Goal: Task Accomplishment & Management: Manage account settings

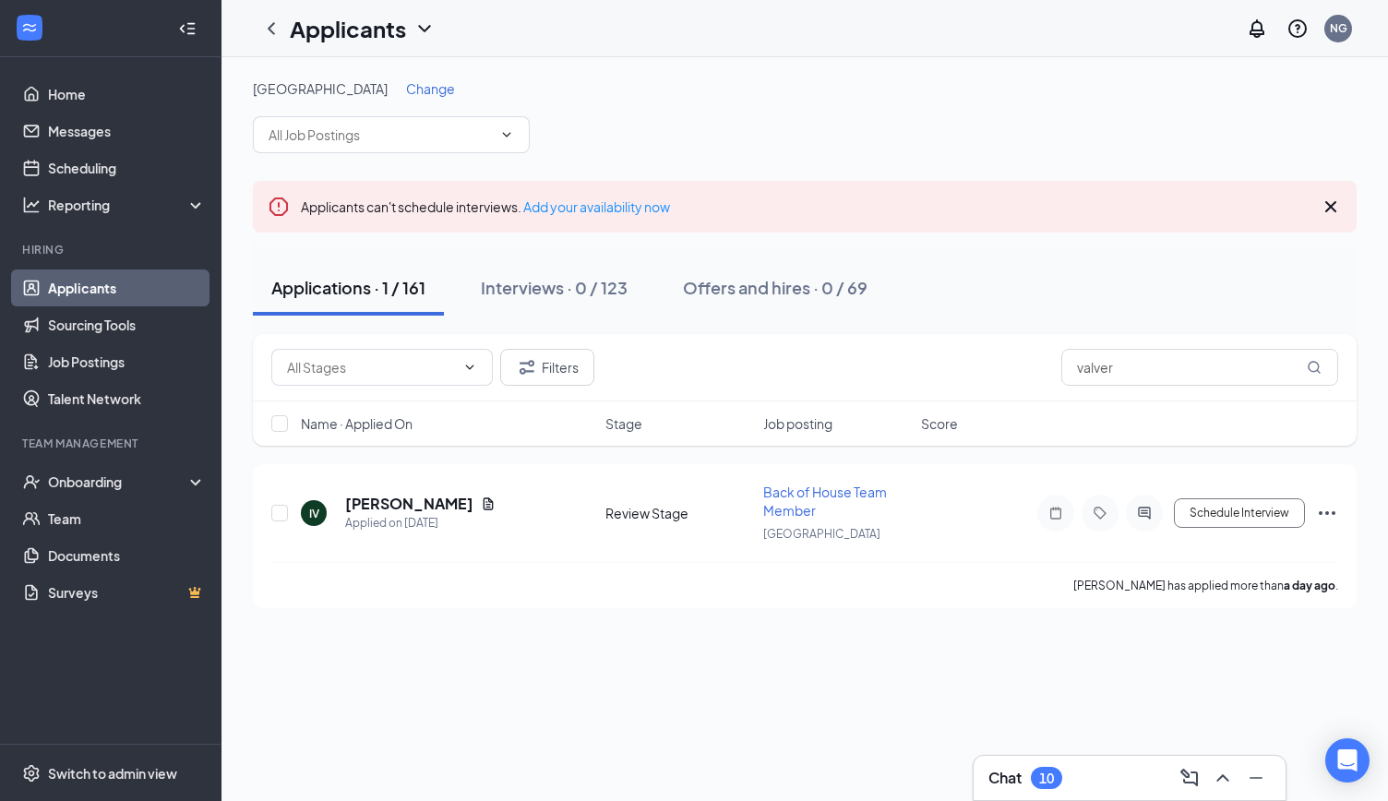
click at [992, 785] on h3 "Chat" at bounding box center [1004, 778] width 33 height 20
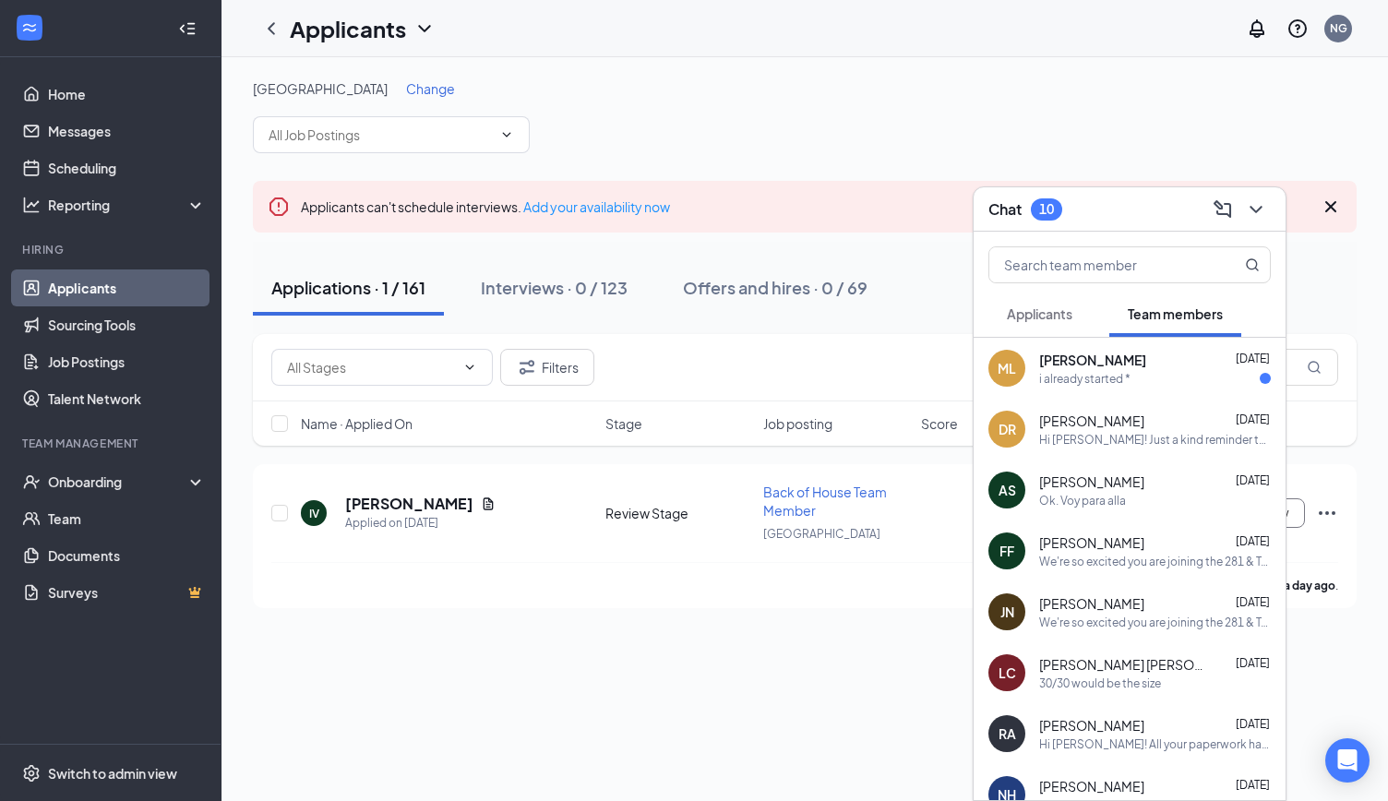
click at [1095, 378] on div "i already started *" at bounding box center [1084, 379] width 91 height 16
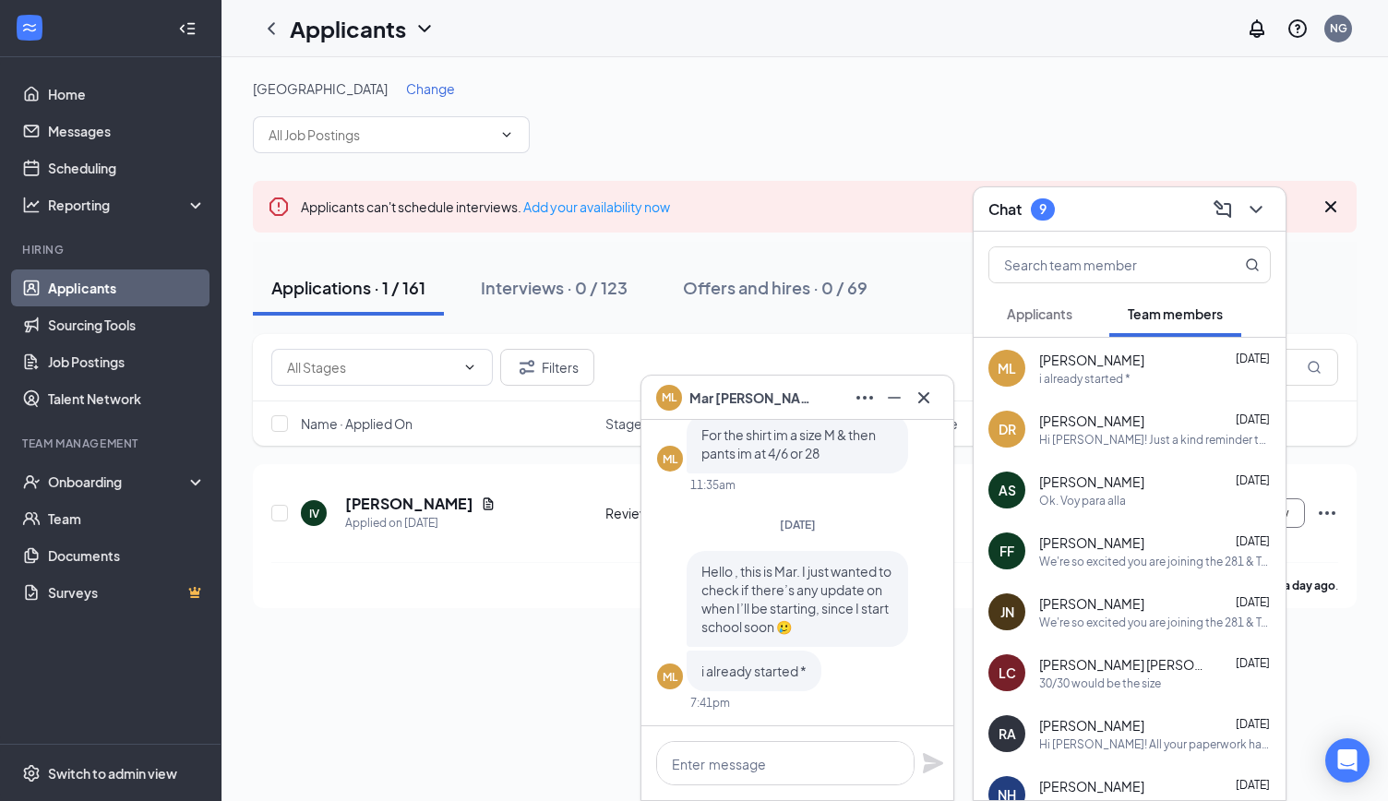
click at [1048, 308] on span "Applicants" at bounding box center [1040, 313] width 66 height 17
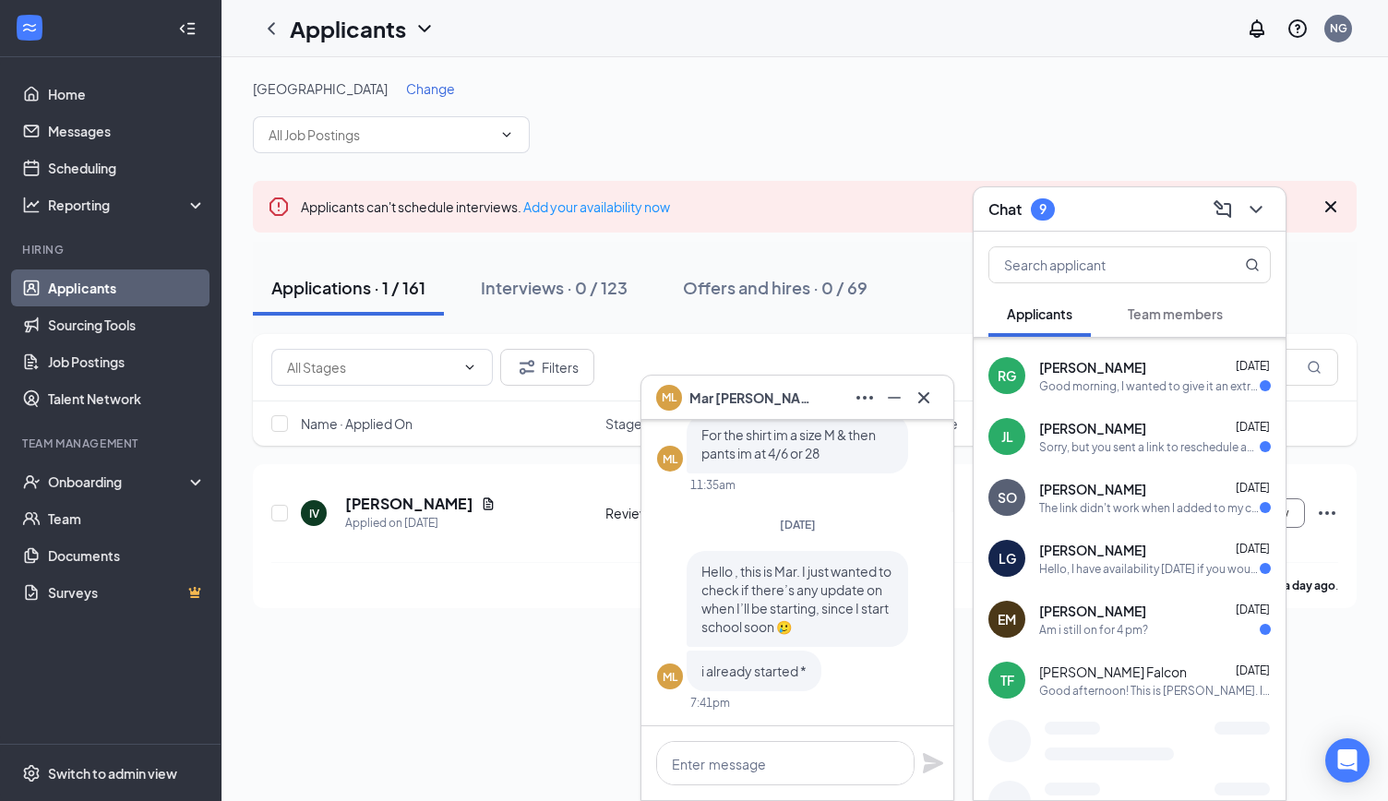
scroll to position [238, 0]
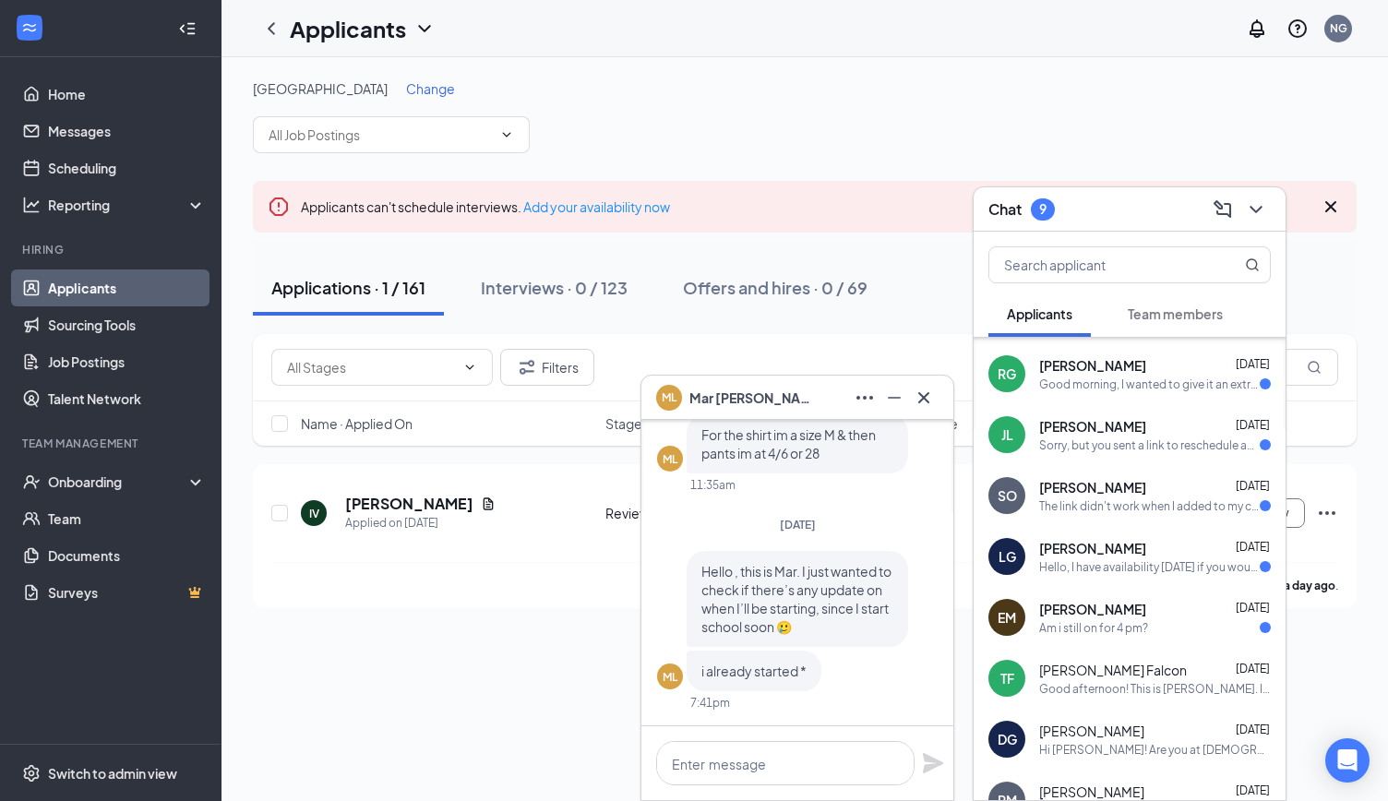
click at [1142, 628] on div "Am i still on for 4 pm?" at bounding box center [1093, 628] width 109 height 16
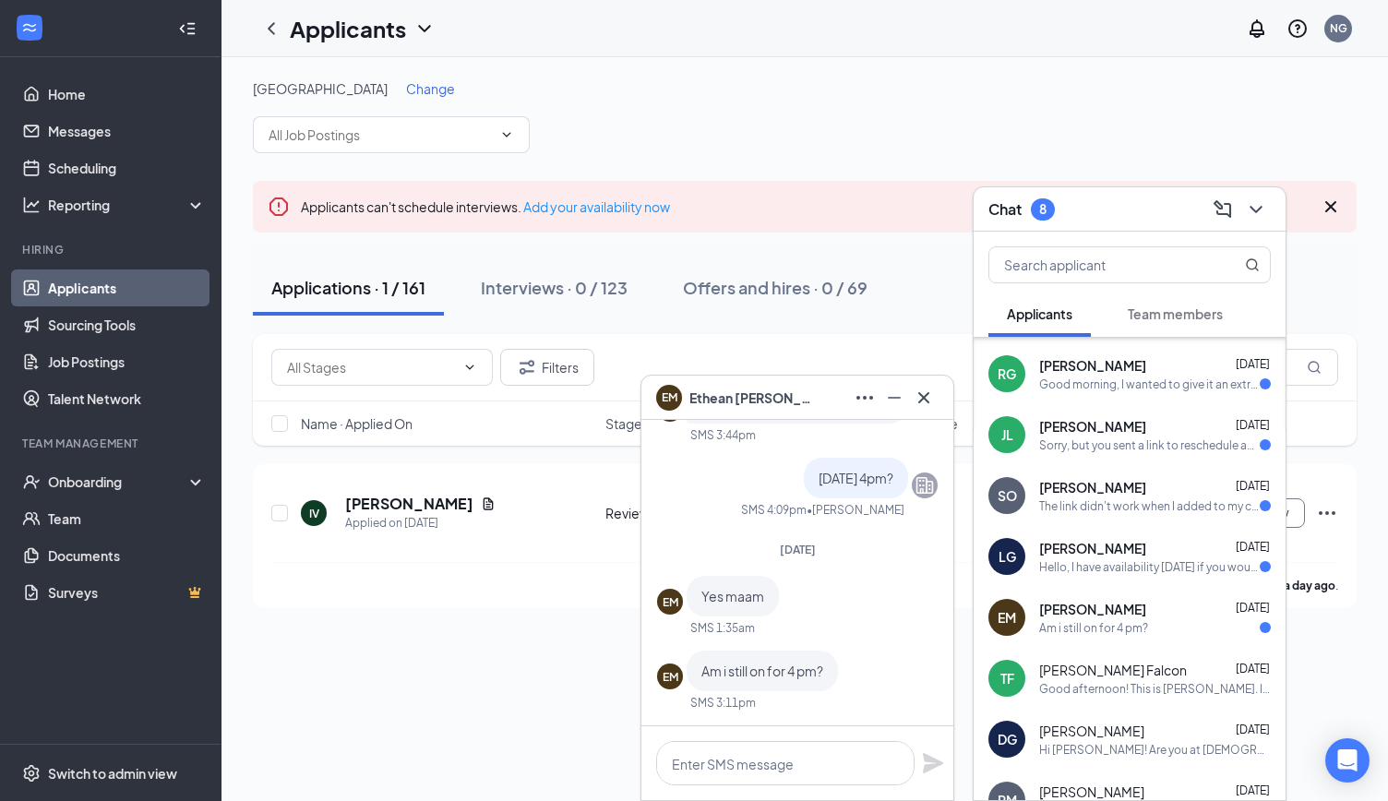
click at [1133, 560] on div "Hello, I have availability [DATE] if you would like to interview me still." at bounding box center [1149, 567] width 221 height 16
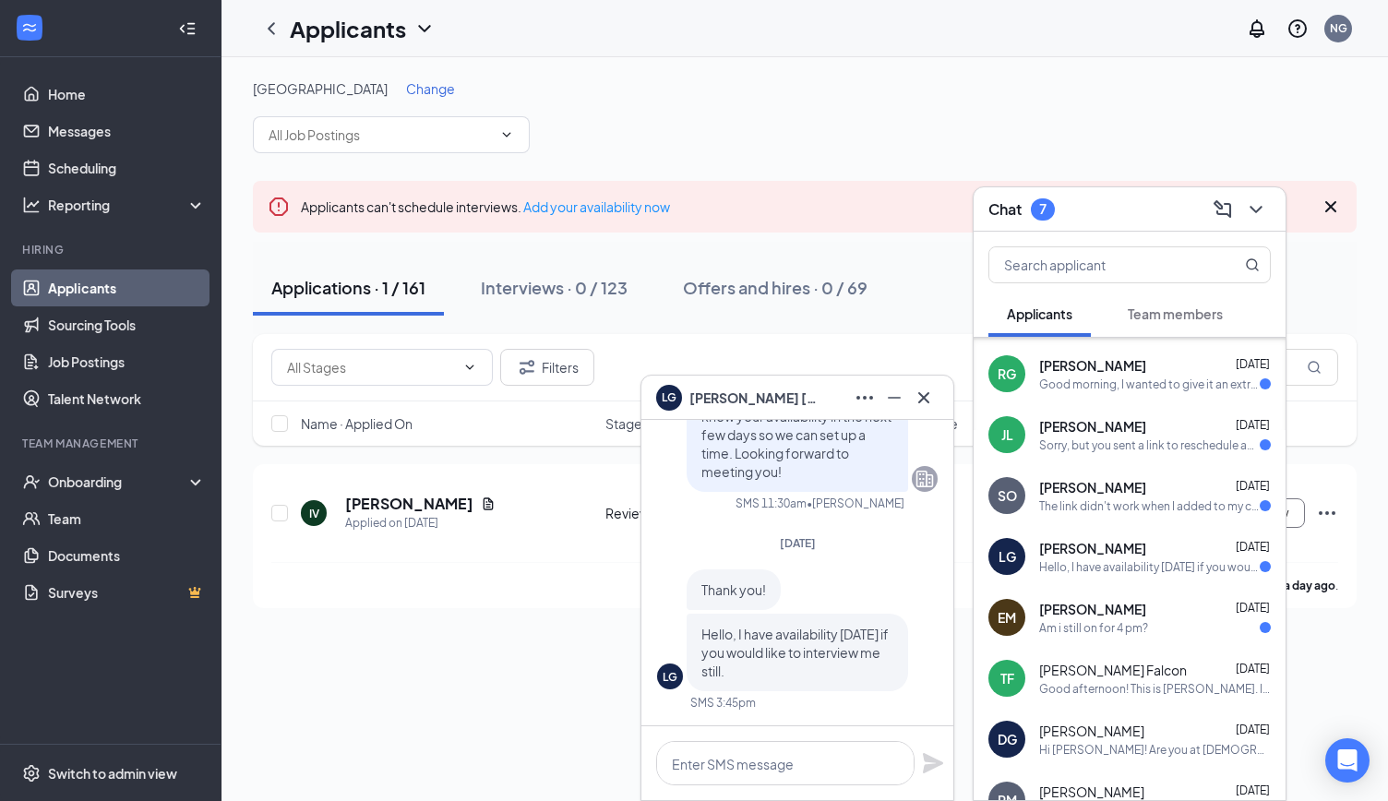
click at [1131, 488] on span "[PERSON_NAME]" at bounding box center [1092, 487] width 107 height 18
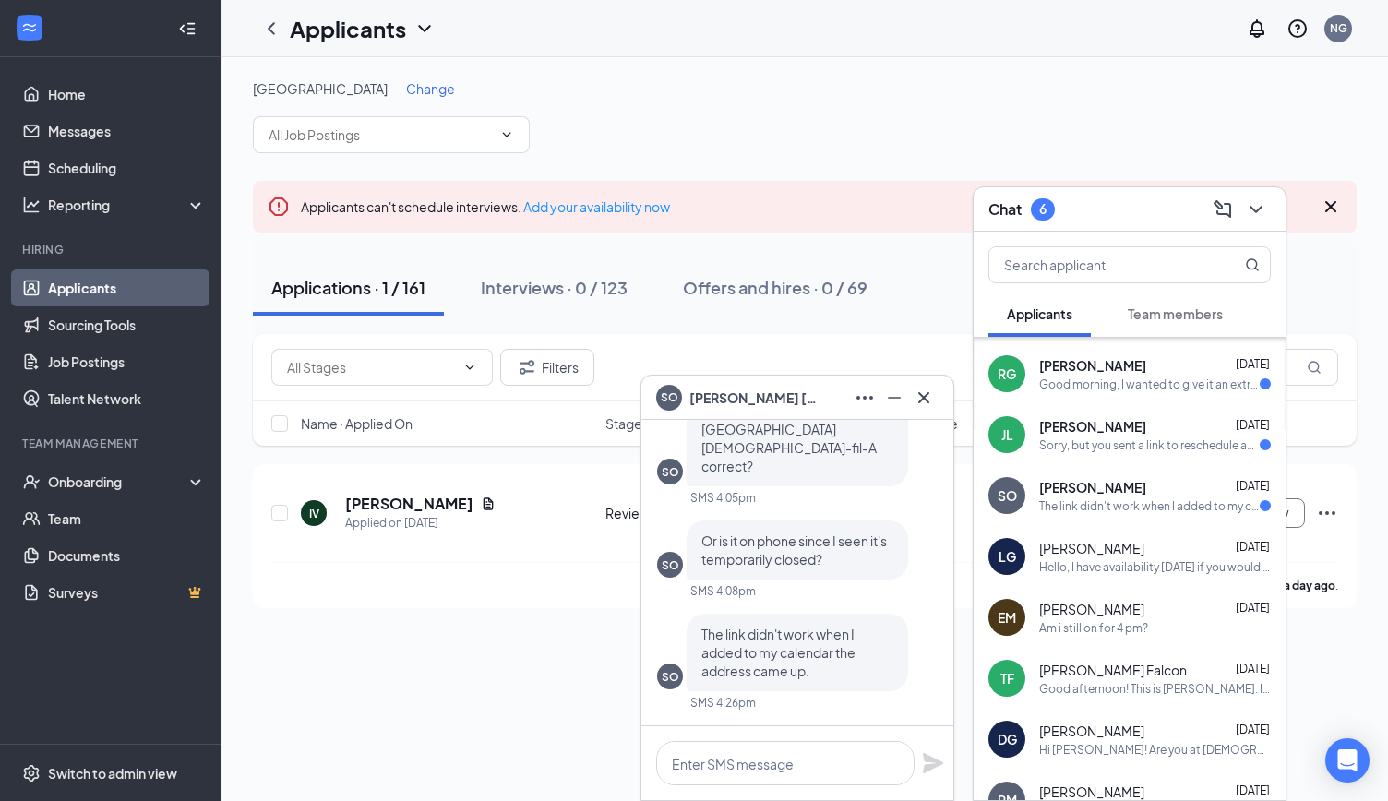
click at [1122, 448] on div "Sorry, but you sent a link to reschedule and I have trying to reschedule for th…" at bounding box center [1149, 445] width 221 height 16
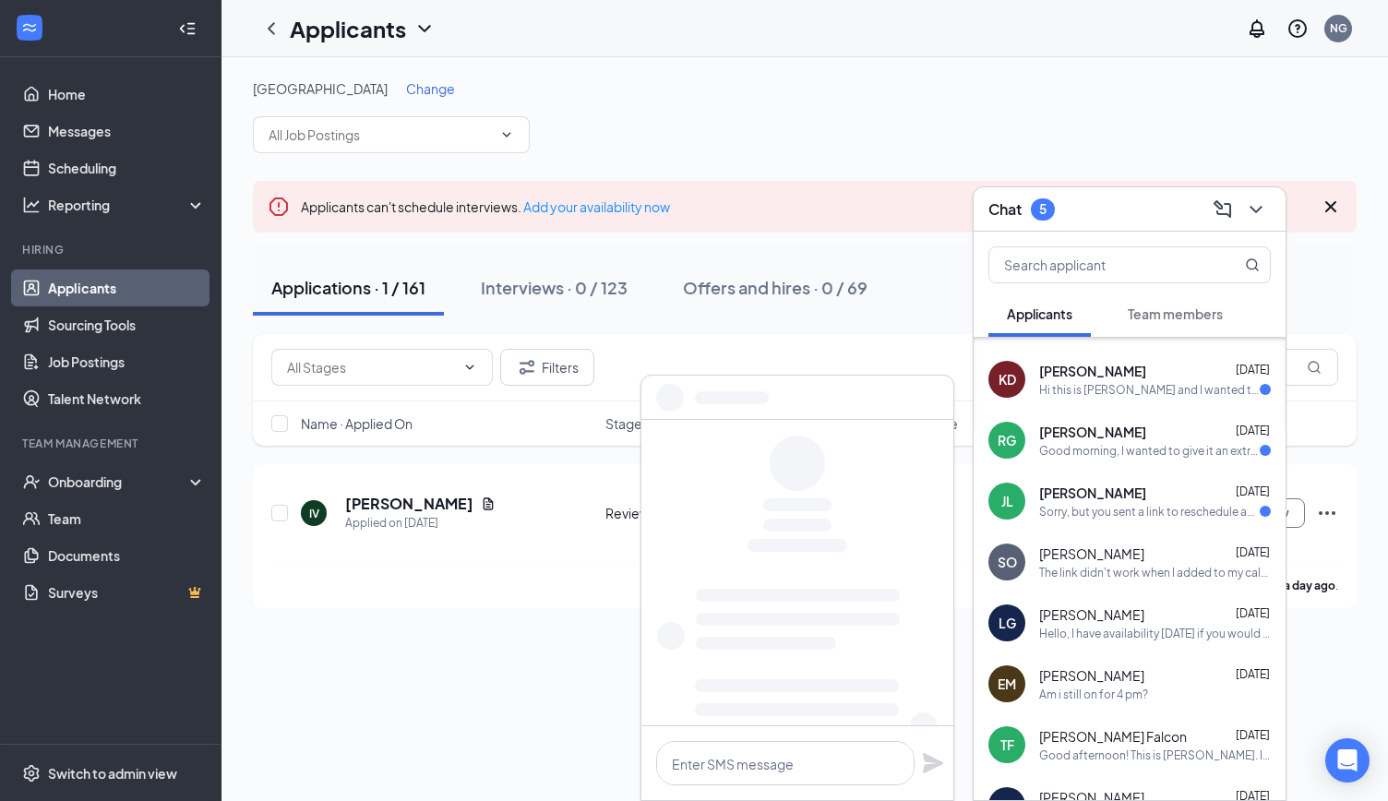
scroll to position [146, 0]
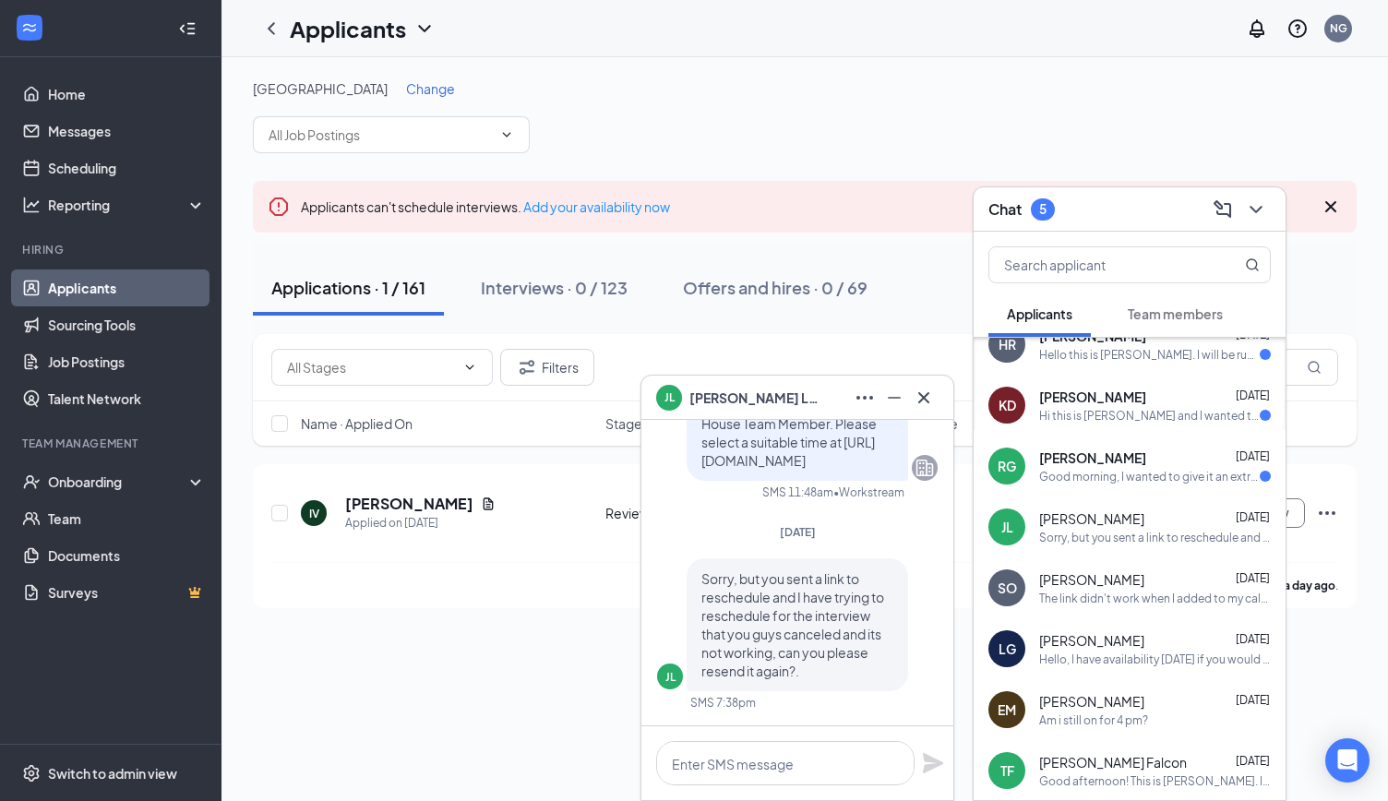
click at [1128, 464] on span "[PERSON_NAME]" at bounding box center [1092, 457] width 107 height 18
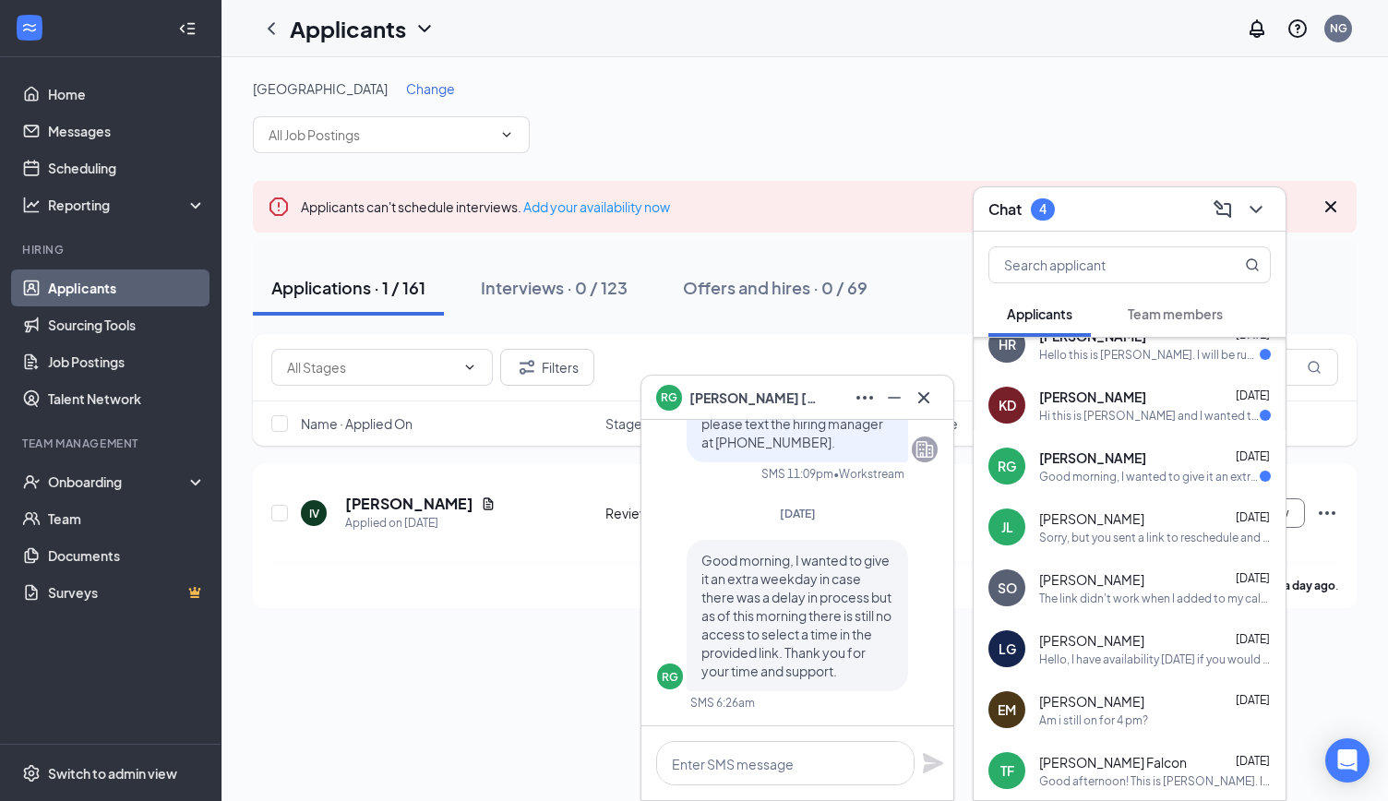
click at [1102, 412] on div "Hi this is [PERSON_NAME] and I wanted to see my application status" at bounding box center [1149, 416] width 221 height 16
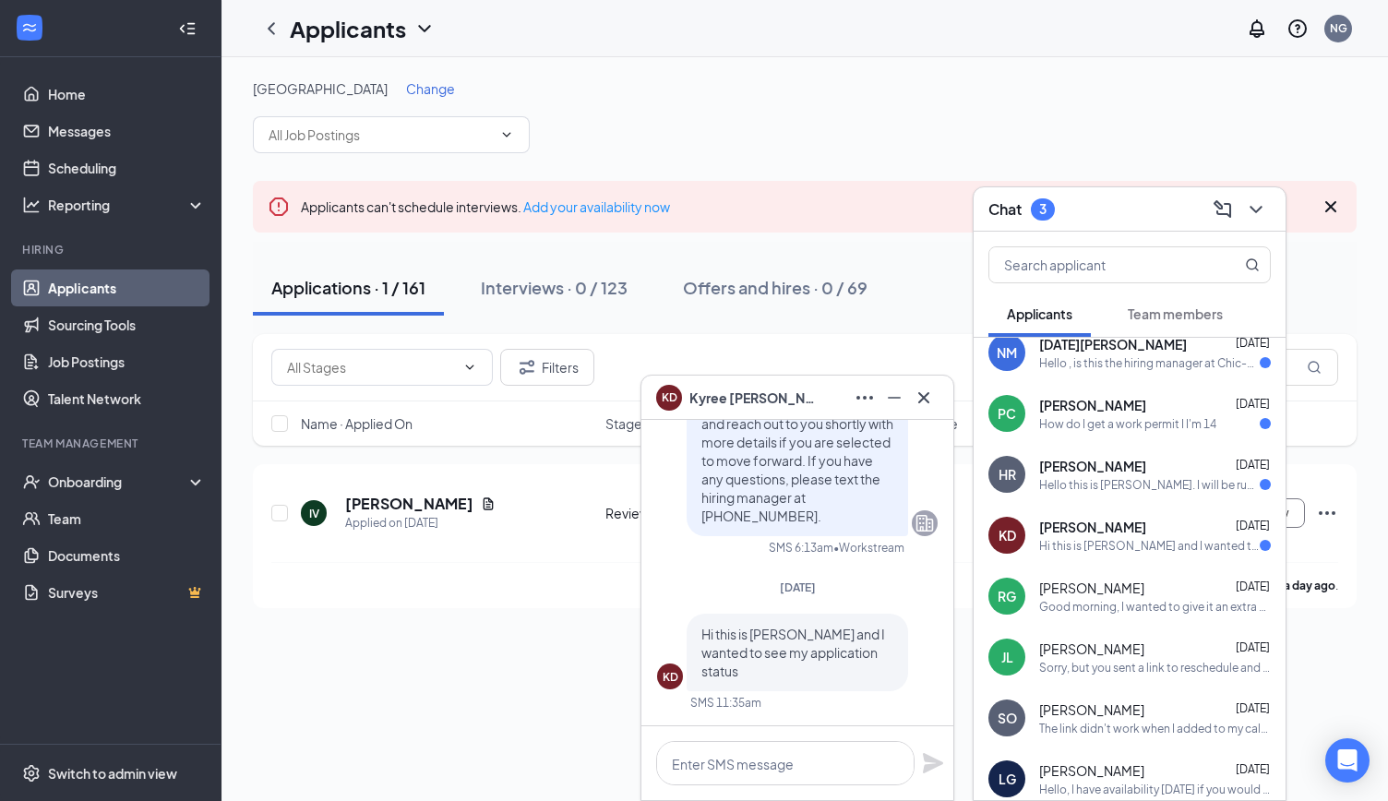
scroll to position [0, 0]
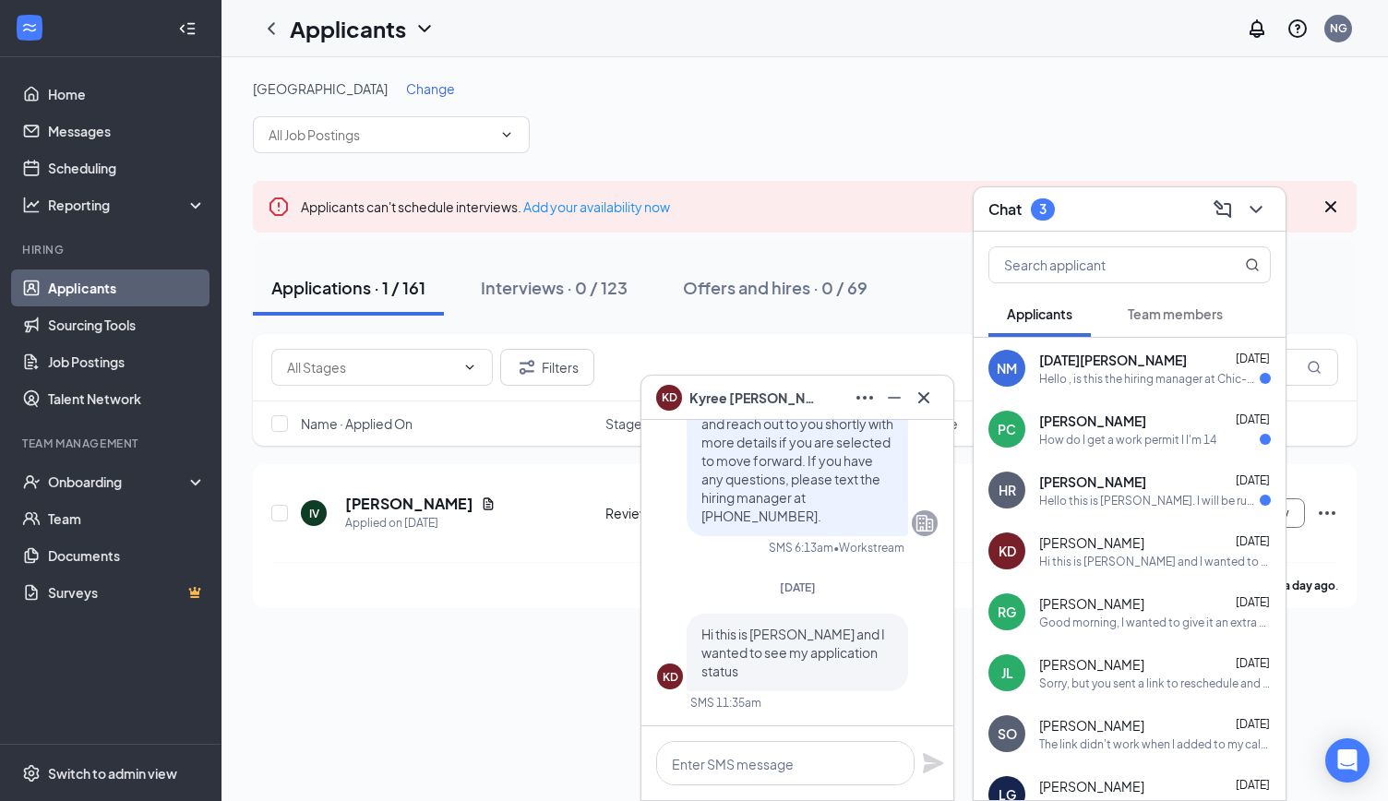
click at [1115, 487] on span "[PERSON_NAME]" at bounding box center [1092, 481] width 107 height 18
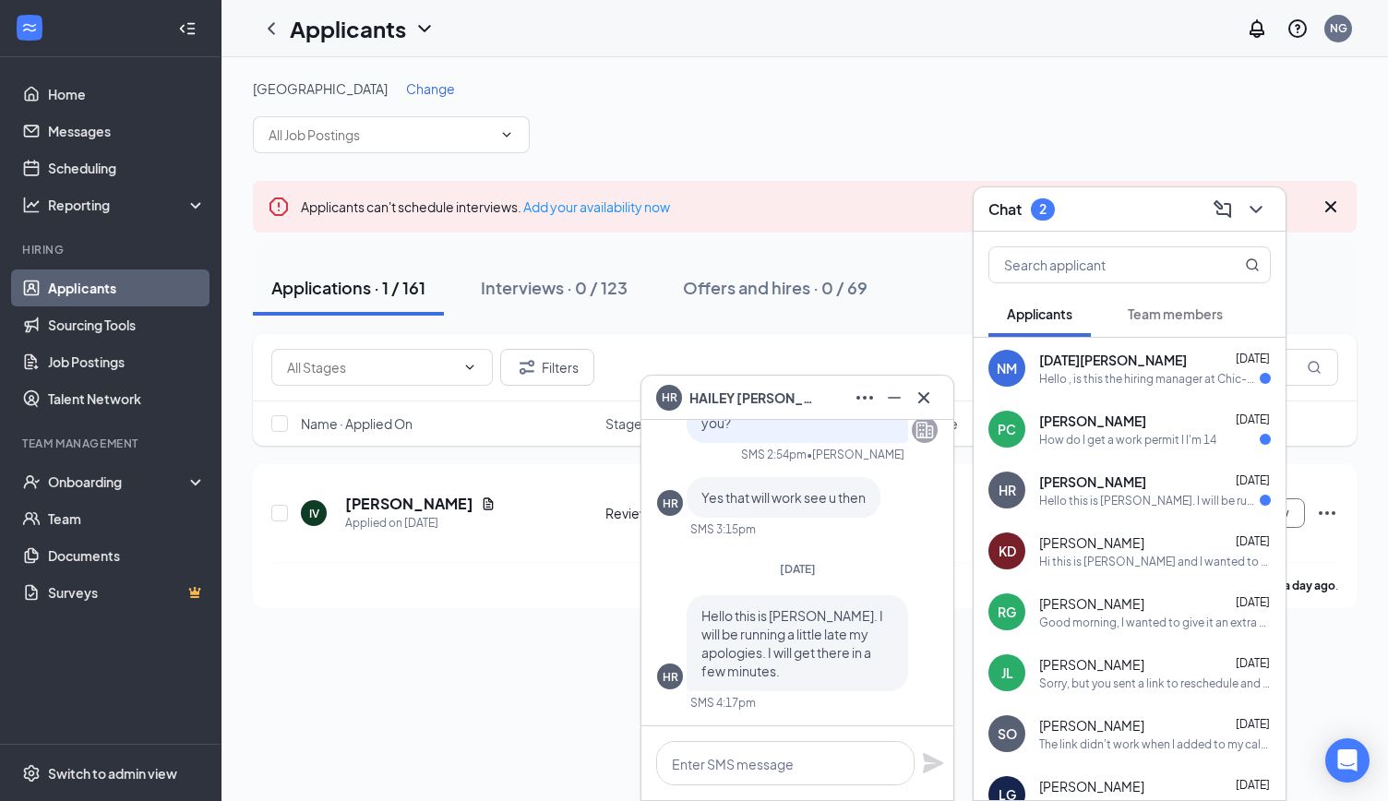
click at [1104, 436] on div "How do I get a work permit I I'm 14" at bounding box center [1127, 440] width 177 height 16
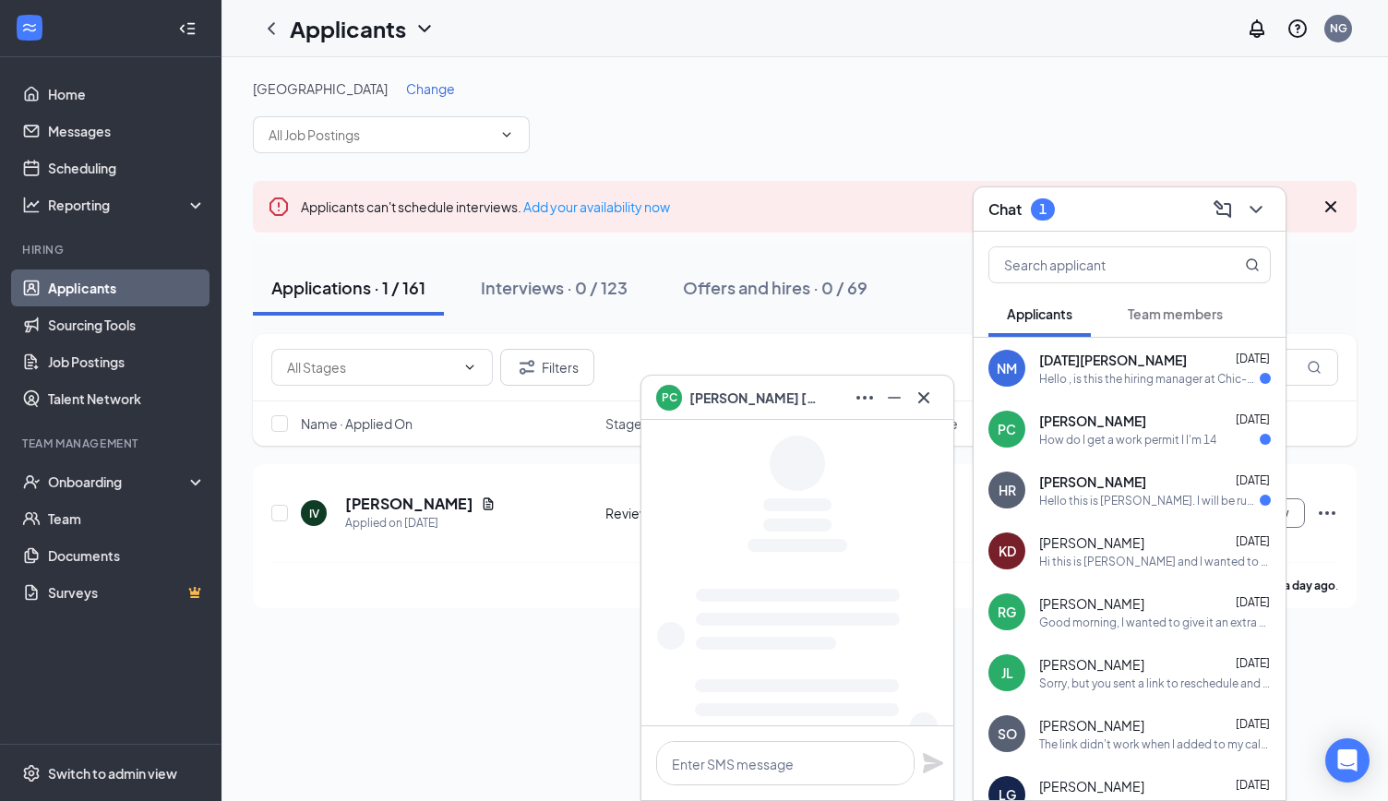
click at [1101, 367] on span "[DATE][PERSON_NAME]" at bounding box center [1113, 360] width 148 height 18
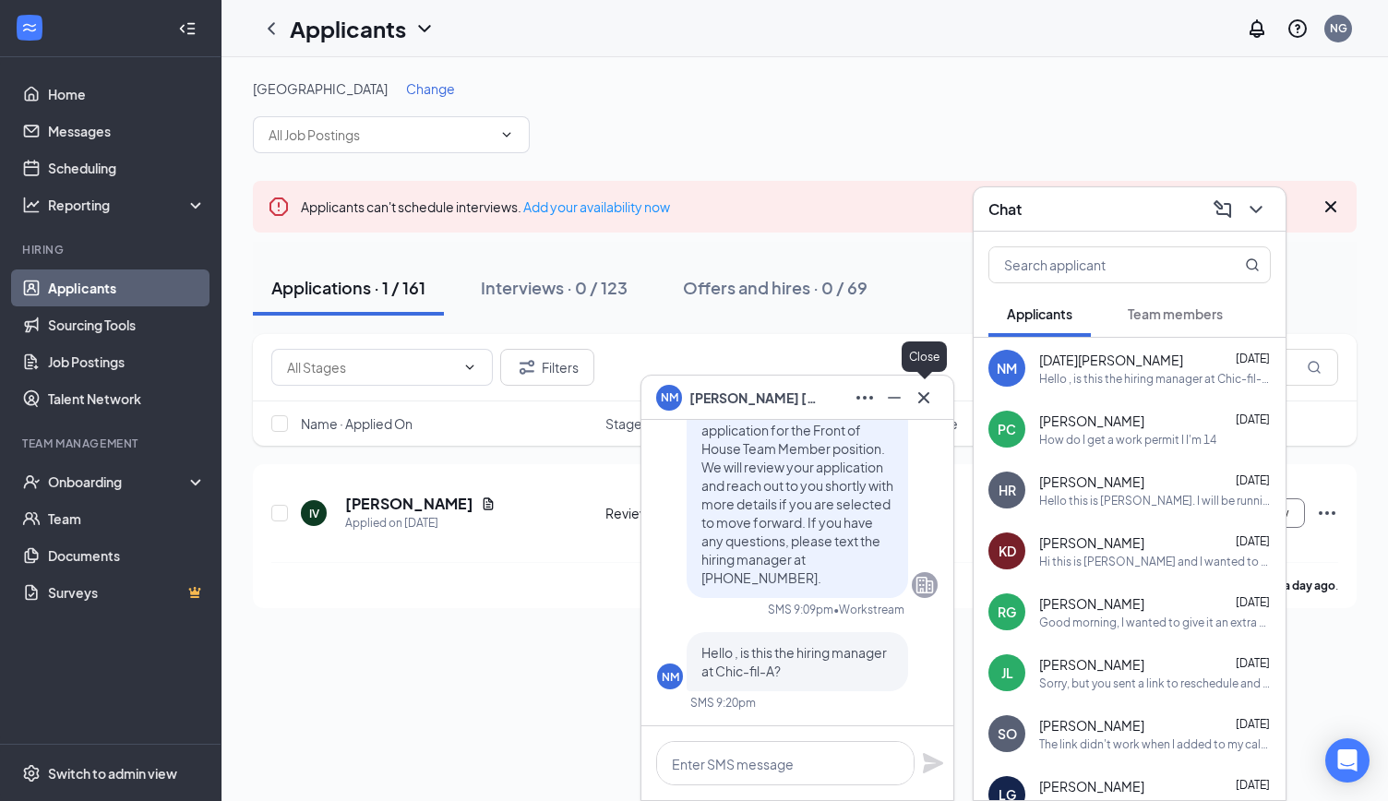
click at [934, 392] on icon "Cross" at bounding box center [924, 398] width 22 height 22
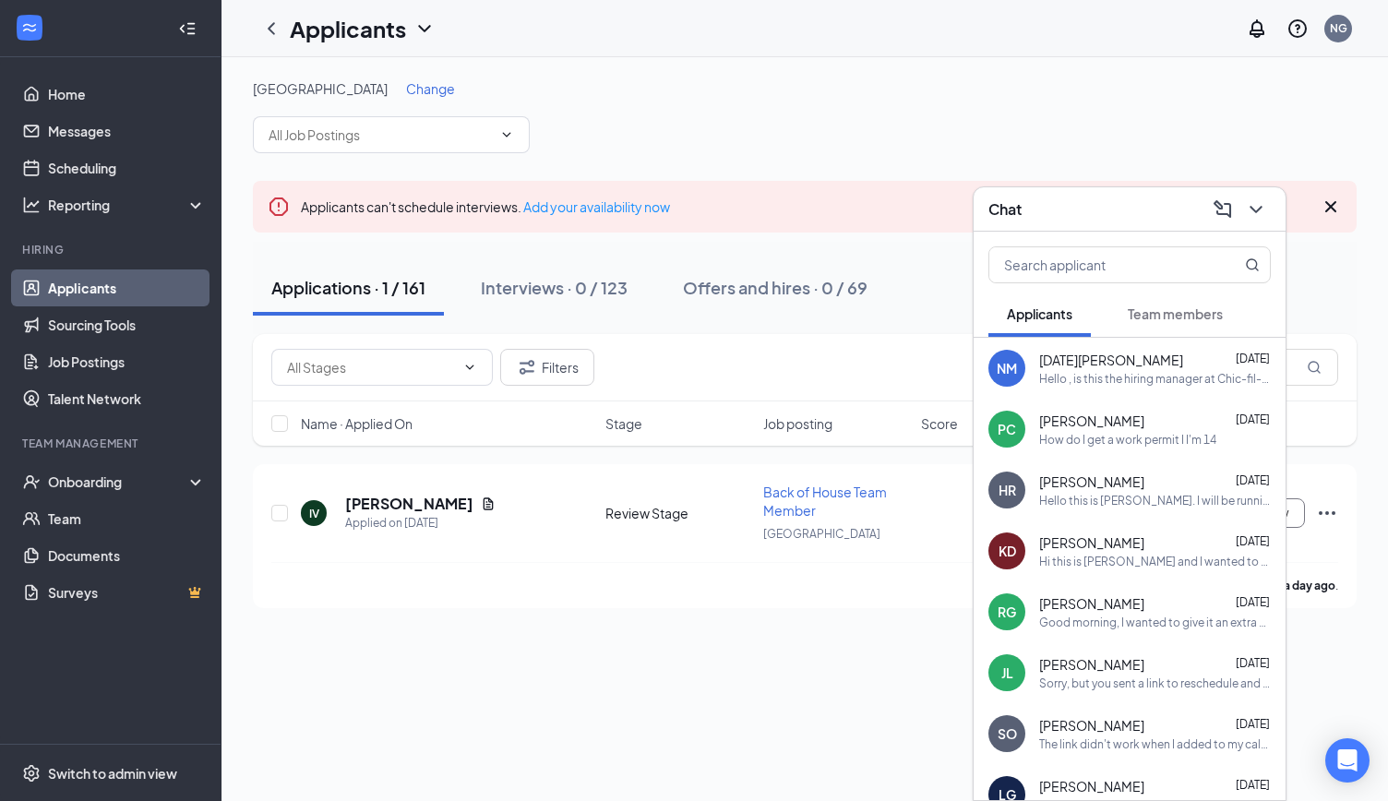
click at [1074, 232] on div at bounding box center [1130, 261] width 312 height 59
click at [1070, 209] on div "Chat" at bounding box center [1129, 209] width 282 height 29
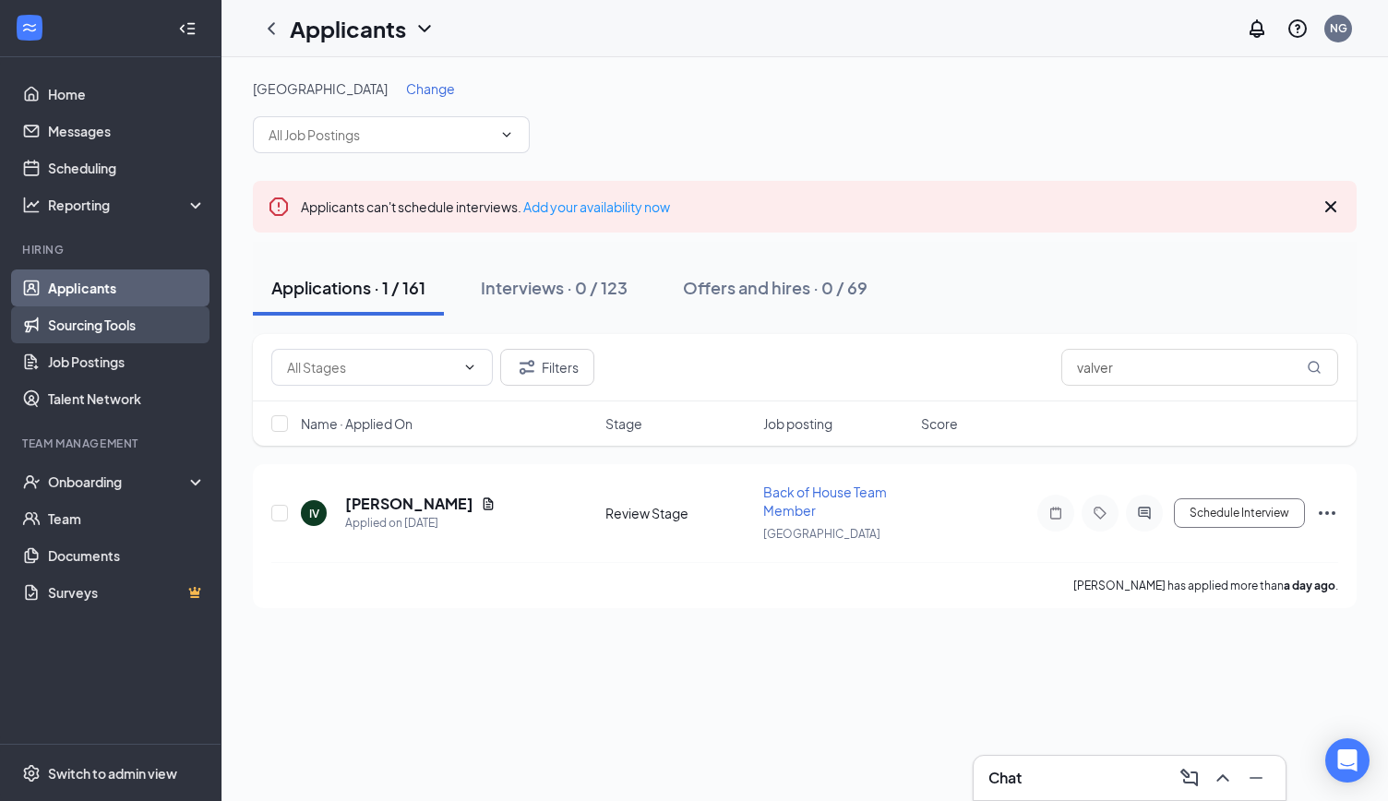
drag, startPoint x: 90, startPoint y: 282, endPoint x: 201, endPoint y: 322, distance: 117.6
click at [90, 282] on link "Applicants" at bounding box center [127, 287] width 158 height 37
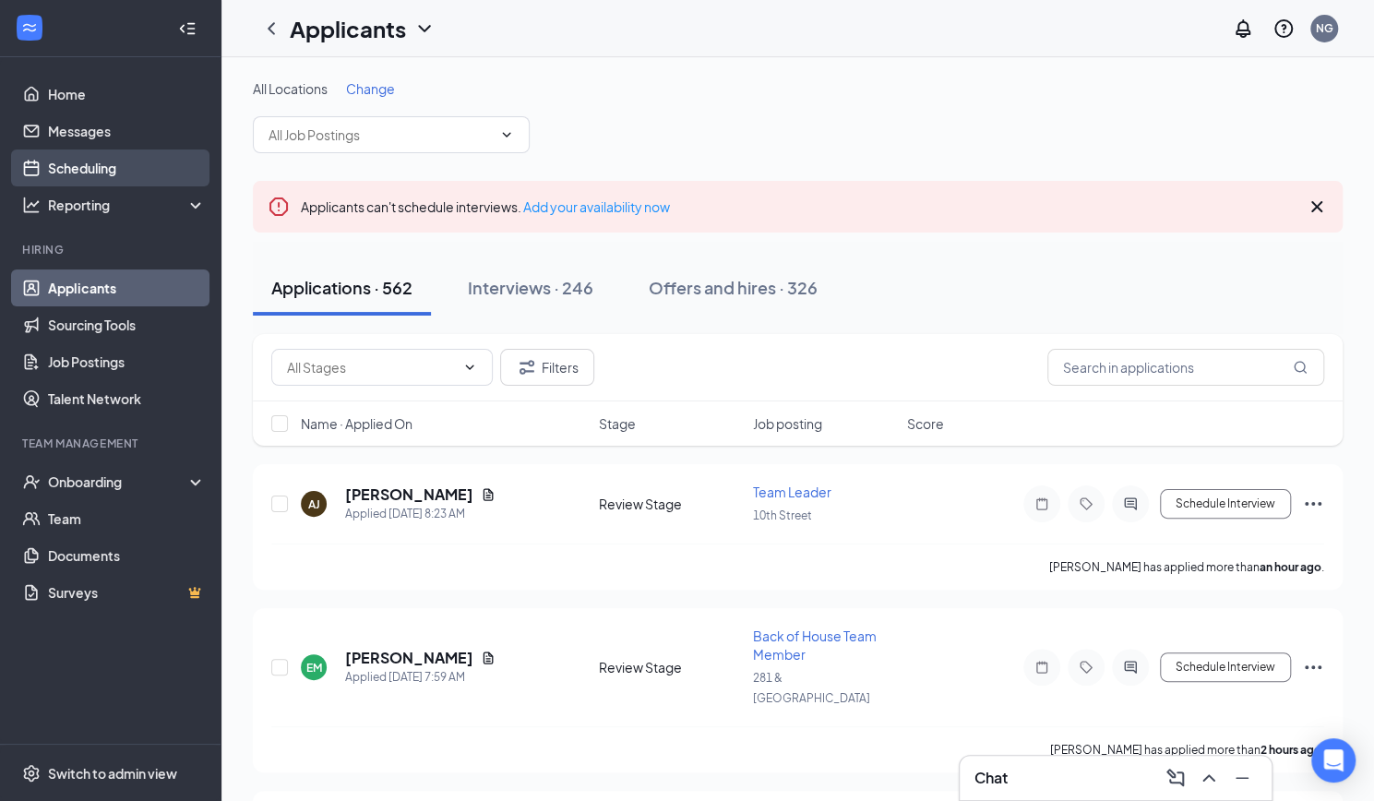
drag, startPoint x: 90, startPoint y: 169, endPoint x: 102, endPoint y: 178, distance: 15.1
click at [90, 169] on link "Scheduling" at bounding box center [127, 167] width 158 height 37
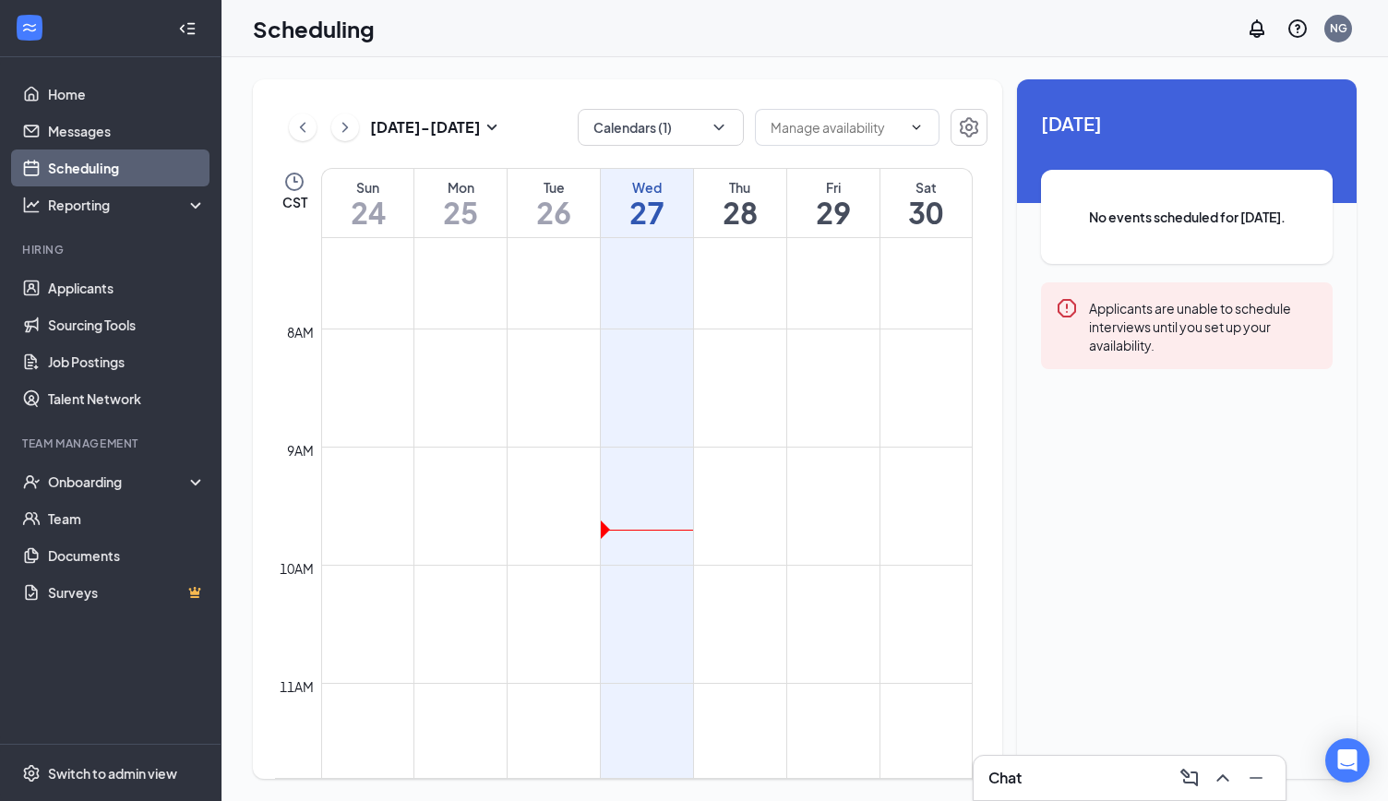
scroll to position [630, 0]
click at [712, 132] on icon "ChevronDown" at bounding box center [719, 127] width 18 height 18
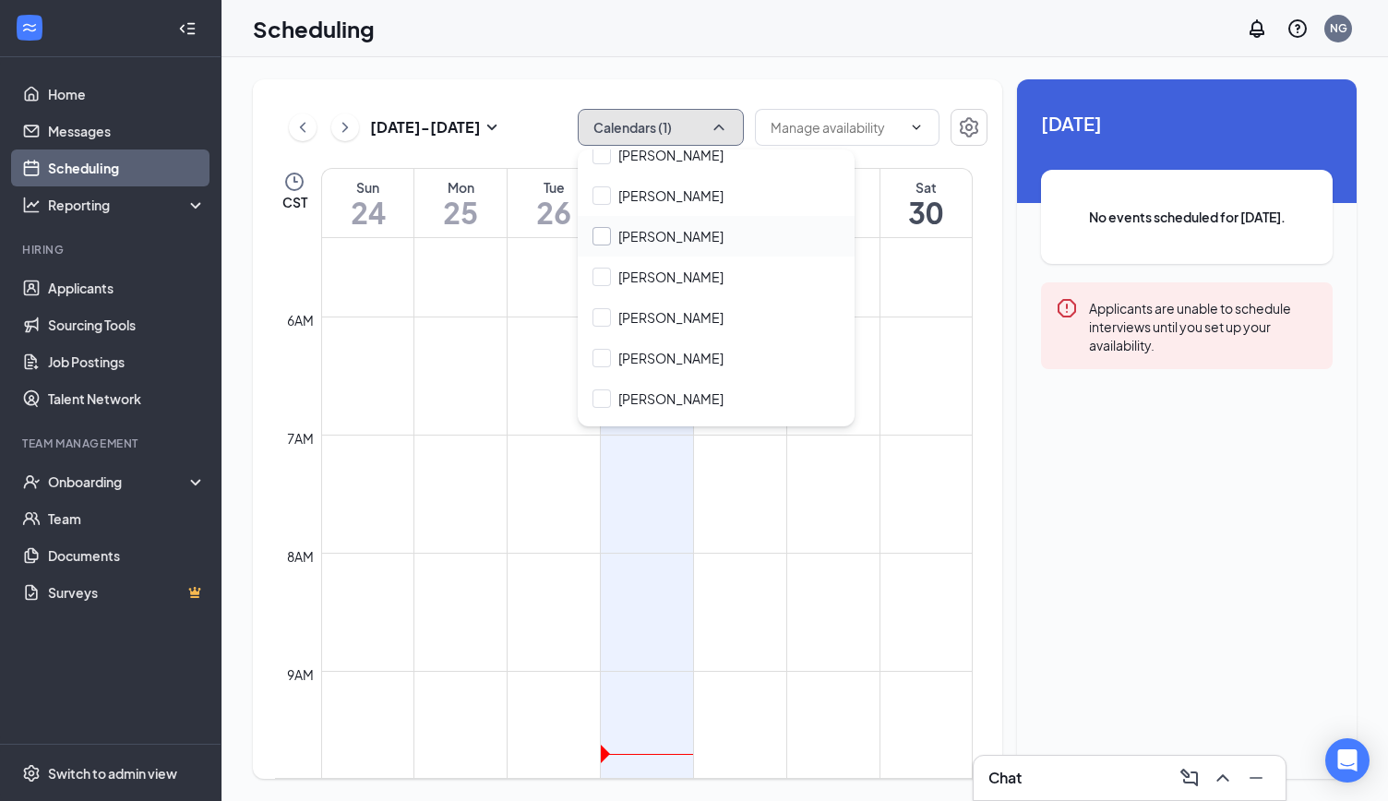
scroll to position [369, 0]
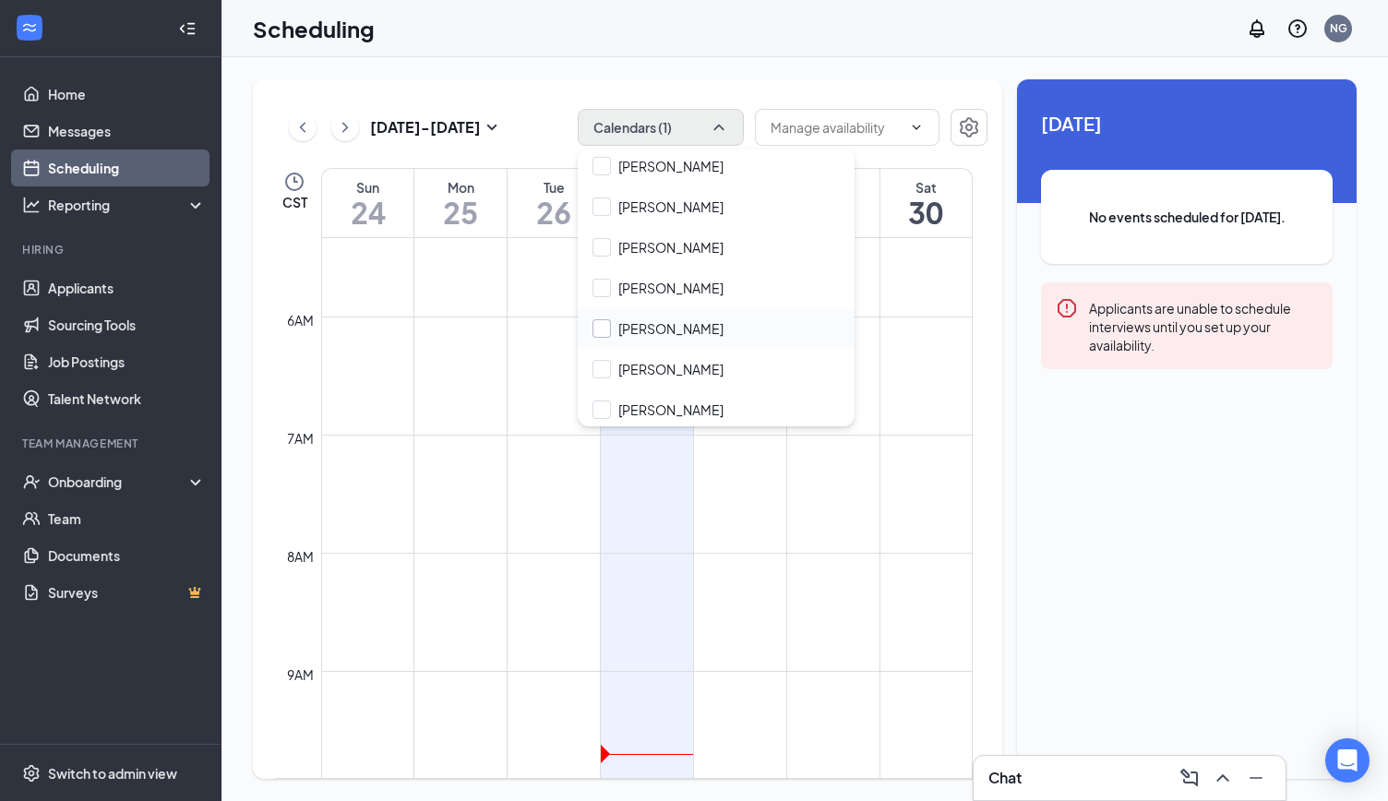
click at [623, 326] on input "[PERSON_NAME]" at bounding box center [657, 328] width 131 height 18
checkbox input "true"
click at [759, 64] on div "[DATE] - [DATE] Calendars (2) CST Sun 24 Mon 25 Tue 26 Wed 27 Thu 28 Fri 29 Sat…" at bounding box center [804, 429] width 1166 height 744
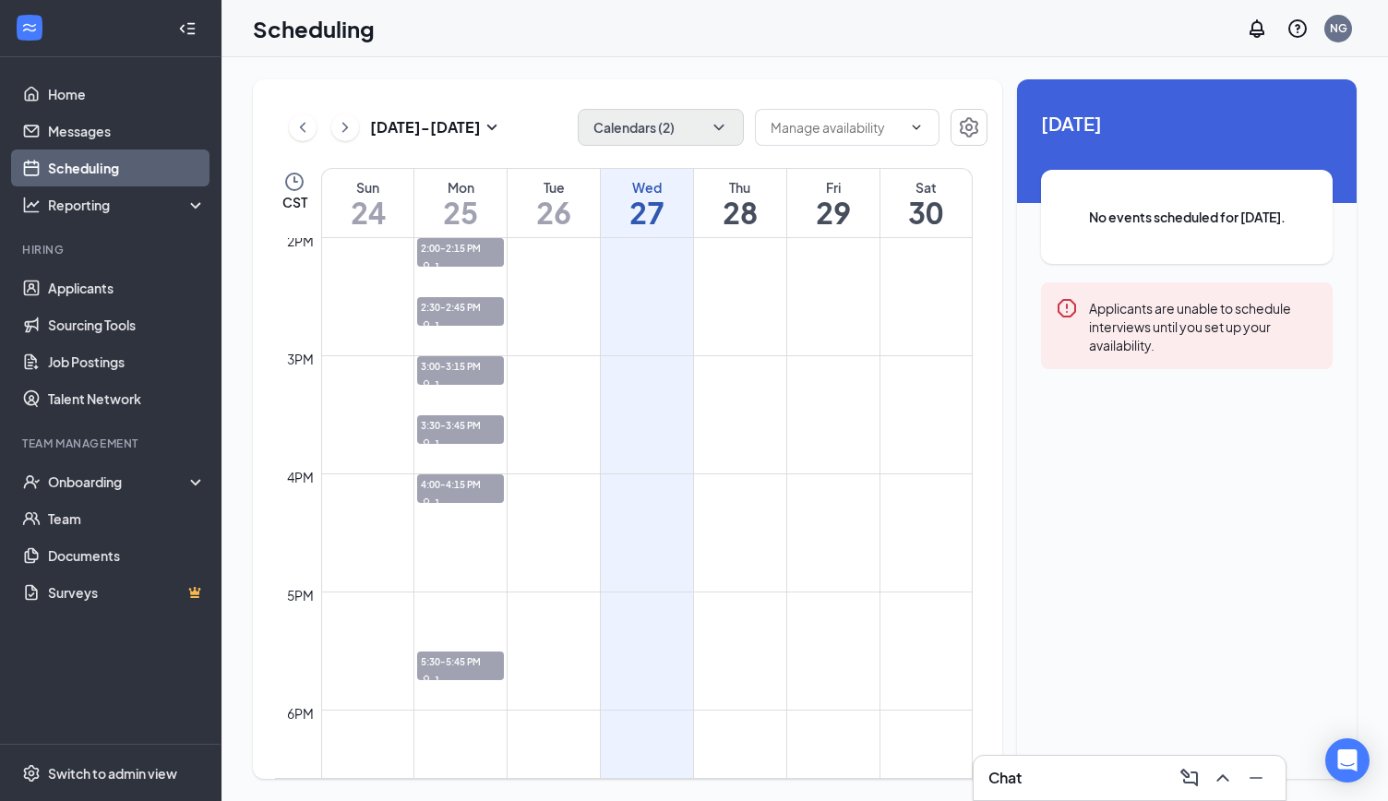
scroll to position [1569, 0]
